Goal: Information Seeking & Learning: Learn about a topic

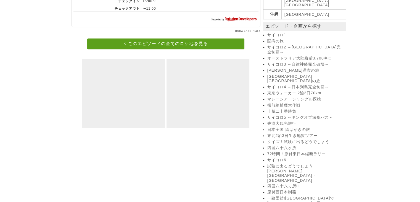
scroll to position [281, 0]
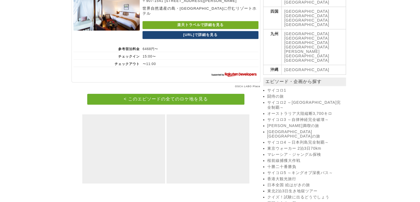
click at [149, 94] on link "< このエピソードの全てのロケ地を見る" at bounding box center [165, 99] width 157 height 11
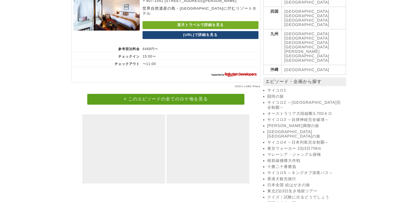
scroll to position [336, 0]
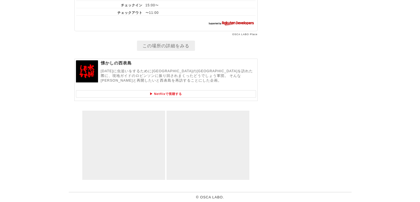
scroll to position [1737, 0]
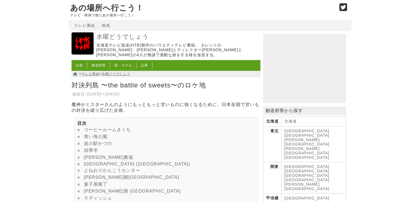
scroll to position [83, 0]
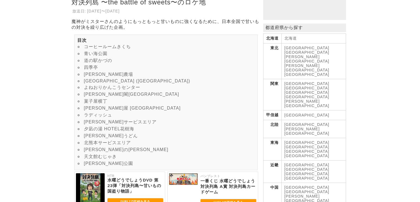
click at [115, 49] on link "コーヒールームきくち" at bounding box center [107, 46] width 47 height 5
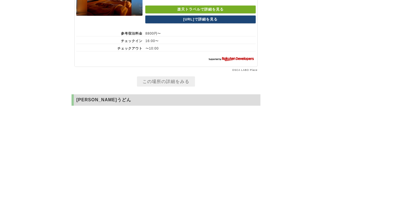
scroll to position [3893, 0]
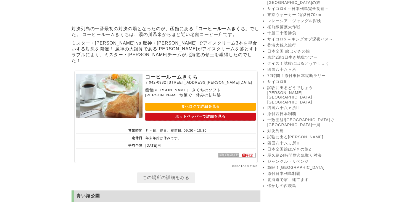
scroll to position [387, 0]
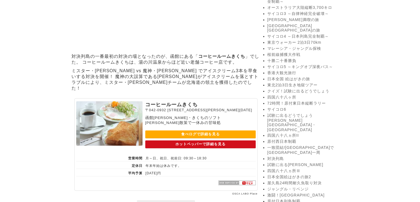
click at [316, 89] on link "クイズ！試験に出るどうでしょう" at bounding box center [305, 91] width 77 height 5
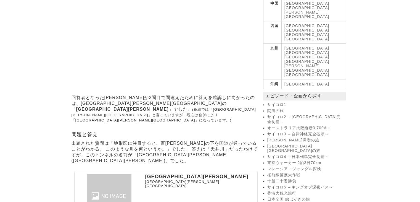
scroll to position [294, 0]
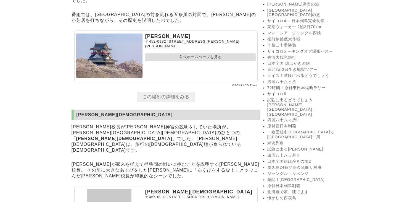
scroll to position [374, 0]
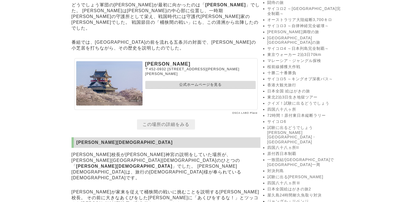
click at [294, 107] on link "四国八十八ヶ所" at bounding box center [305, 109] width 77 height 5
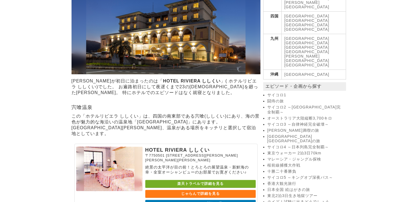
scroll to position [304, 0]
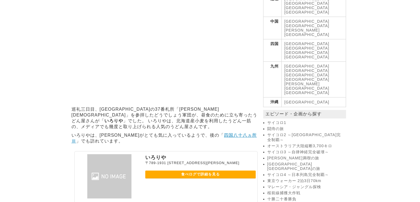
scroll to position [304, 0]
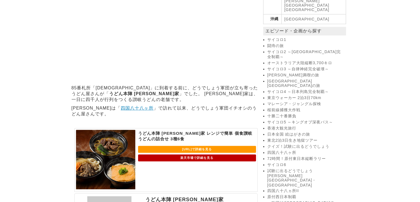
scroll to position [359, 0]
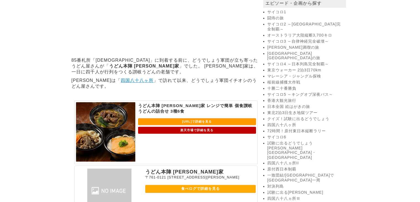
click at [299, 201] on link "日本全国絵はがきの旅2" at bounding box center [305, 204] width 77 height 5
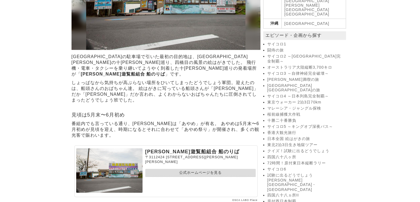
scroll to position [299, 0]
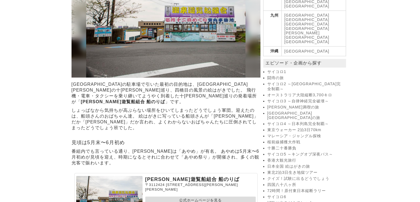
click at [293, 164] on link "日本全国 絵はがきの旅" at bounding box center [305, 166] width 77 height 5
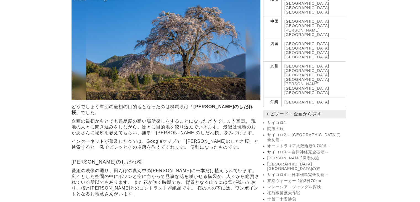
scroll to position [221, 0]
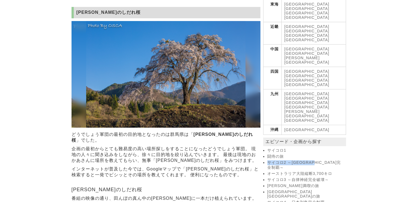
drag, startPoint x: 284, startPoint y: 72, endPoint x: 397, endPoint y: 84, distance: 113.3
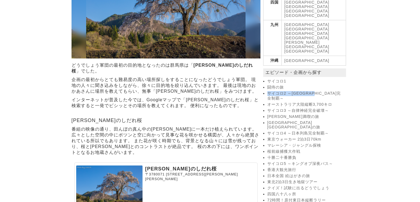
scroll to position [262, 0]
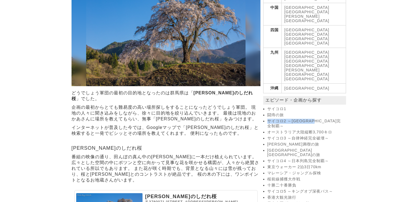
click at [312, 164] on link "東京ウォーカー 2泊3日70km" at bounding box center [305, 166] width 77 height 5
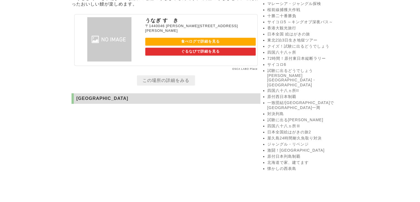
scroll to position [404, 0]
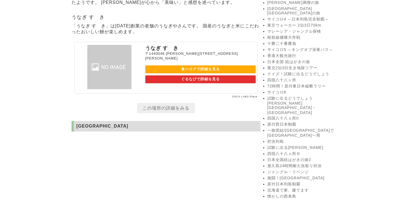
click at [295, 181] on link "原付日本列島制覇" at bounding box center [305, 183] width 77 height 5
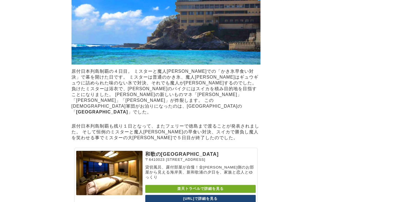
scroll to position [2099, 0]
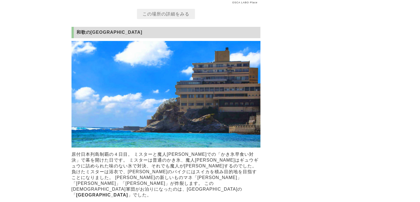
drag, startPoint x: 149, startPoint y: 40, endPoint x: 73, endPoint y: 42, distance: 76.5
click at [73, 38] on h2 "和歌の[GEOGRAPHIC_DATA]" at bounding box center [166, 32] width 189 height 11
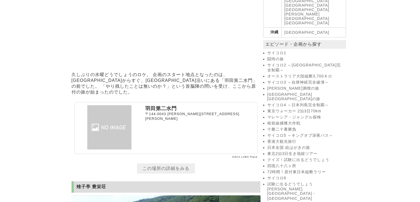
scroll to position [348, 0]
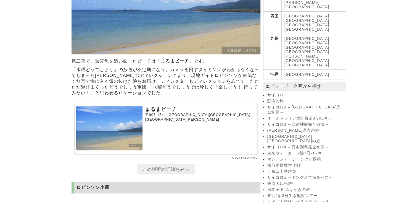
scroll to position [304, 0]
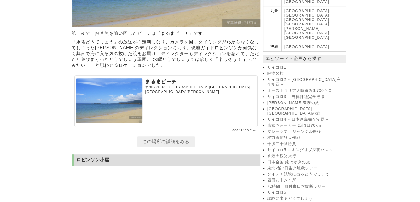
click at [159, 146] on link "この場所の詳細をみる" at bounding box center [166, 141] width 58 height 10
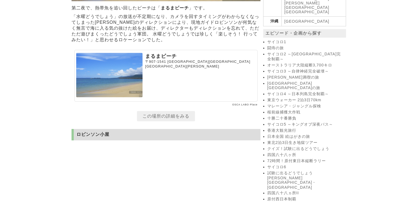
scroll to position [354, 0]
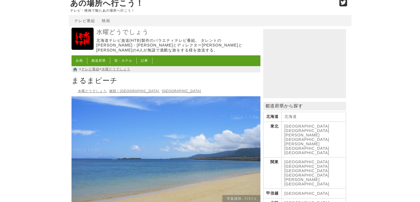
scroll to position [60, 0]
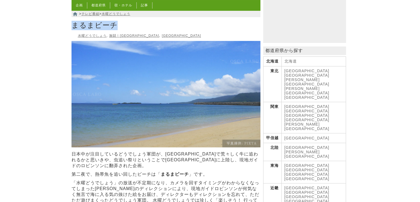
drag, startPoint x: 116, startPoint y: 20, endPoint x: 71, endPoint y: 23, distance: 44.8
click at [72, 23] on h1 "まるまビーチ" at bounding box center [166, 25] width 189 height 12
copy h1 "まるまビーチ"
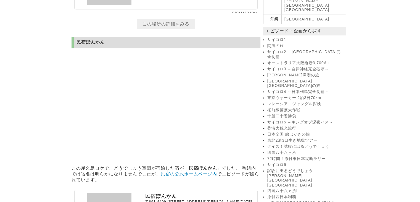
scroll to position [359, 0]
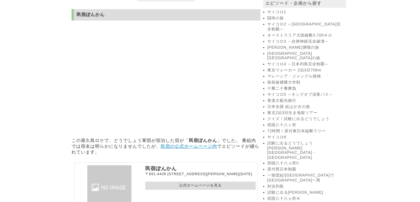
click at [197, 145] on link "民宿の公式ホームページ内" at bounding box center [189, 146] width 56 height 5
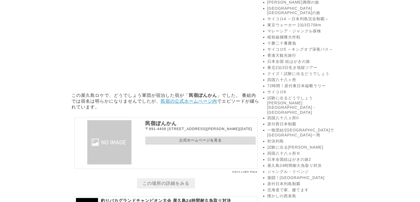
scroll to position [399, 0]
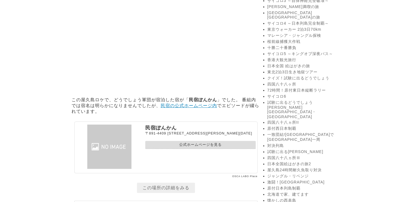
click at [281, 132] on link "一致団結![GEOGRAPHIC_DATA]で[GEOGRAPHIC_DATA]一周" at bounding box center [305, 137] width 77 height 10
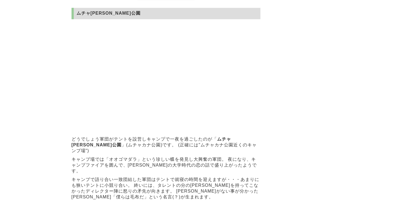
scroll to position [883, 0]
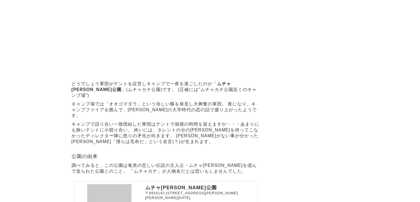
click at [255, 139] on p "キャンプで語り合い一致団結した軍団はテントで就寝の時間を迎えますが・・・あまりにも狭いテントに小競り合い。 終いには、タレントの分の[PERSON_NAME]…" at bounding box center [166, 133] width 189 height 26
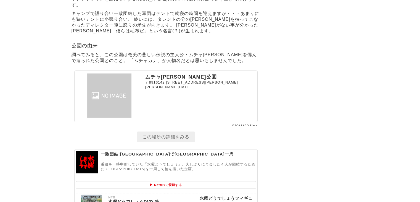
scroll to position [1022, 0]
